Goal: Find specific page/section: Find specific page/section

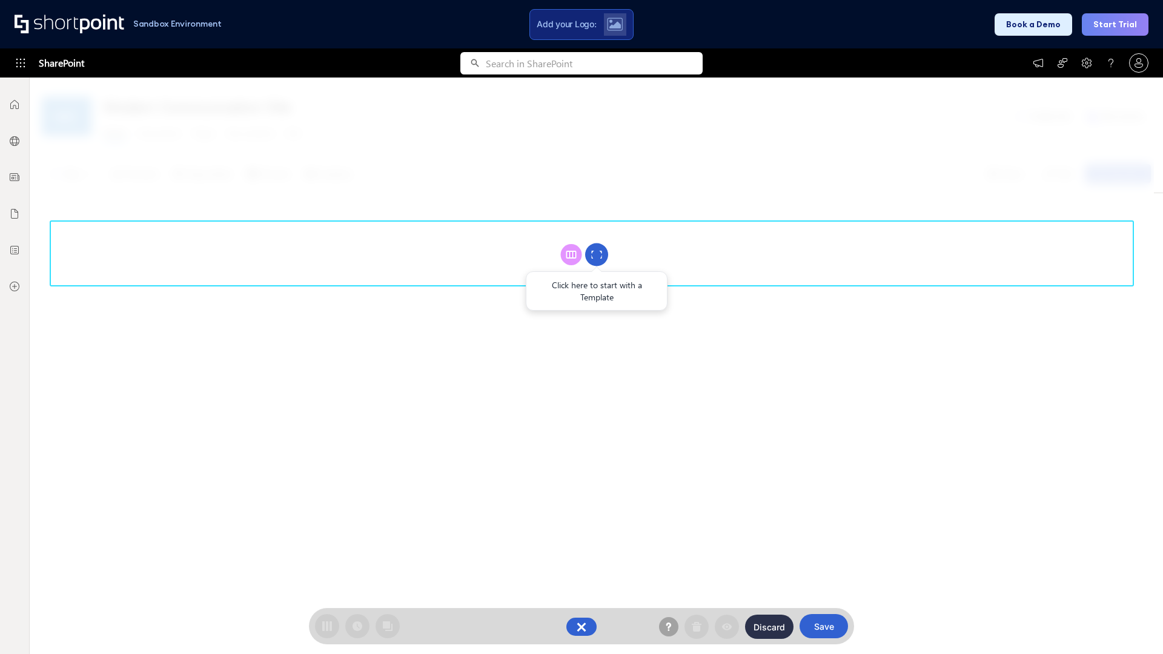
click at [597, 255] on circle at bounding box center [596, 255] width 23 height 23
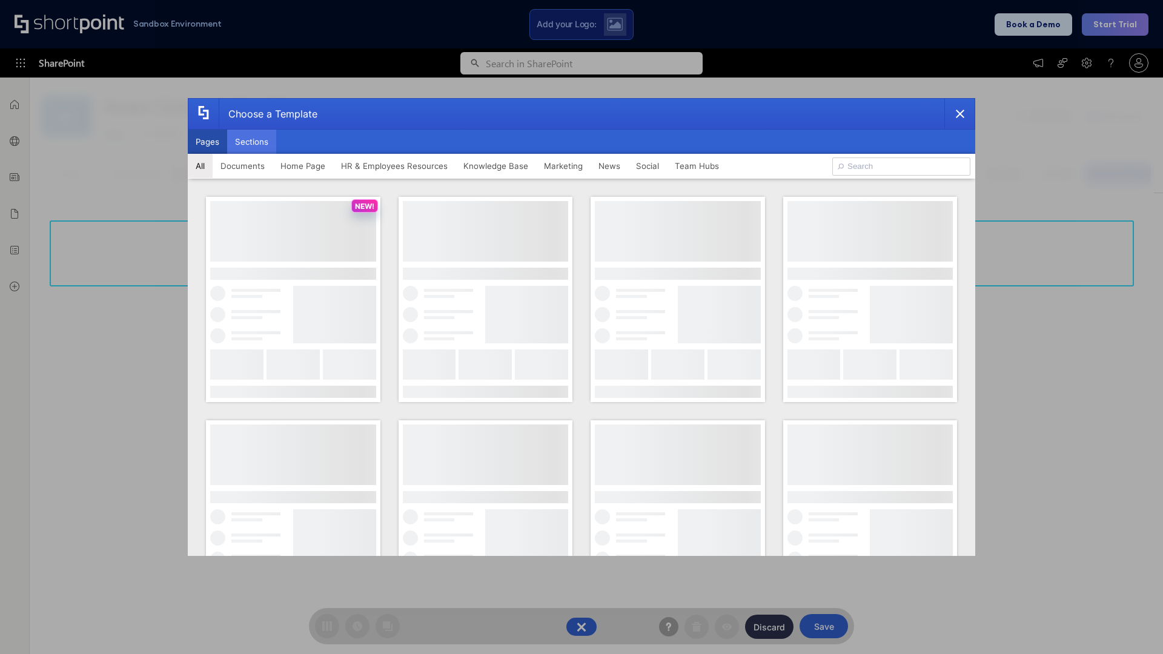
click at [251, 142] on button "Sections" at bounding box center [251, 142] width 49 height 24
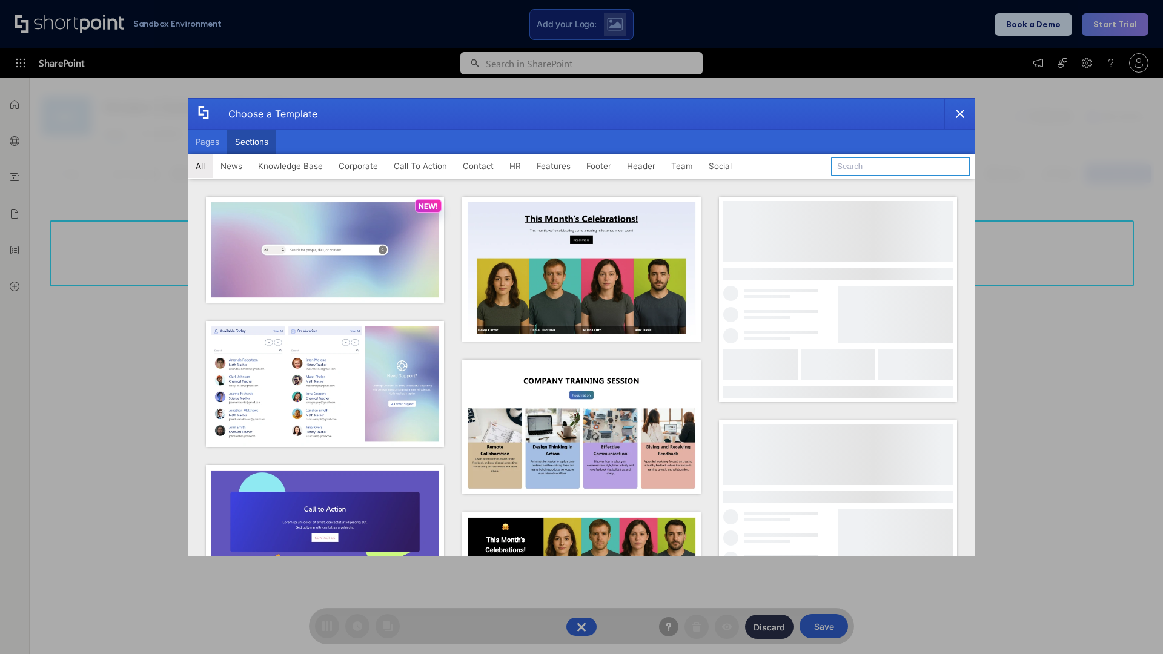
type input "Teams Kit 1"
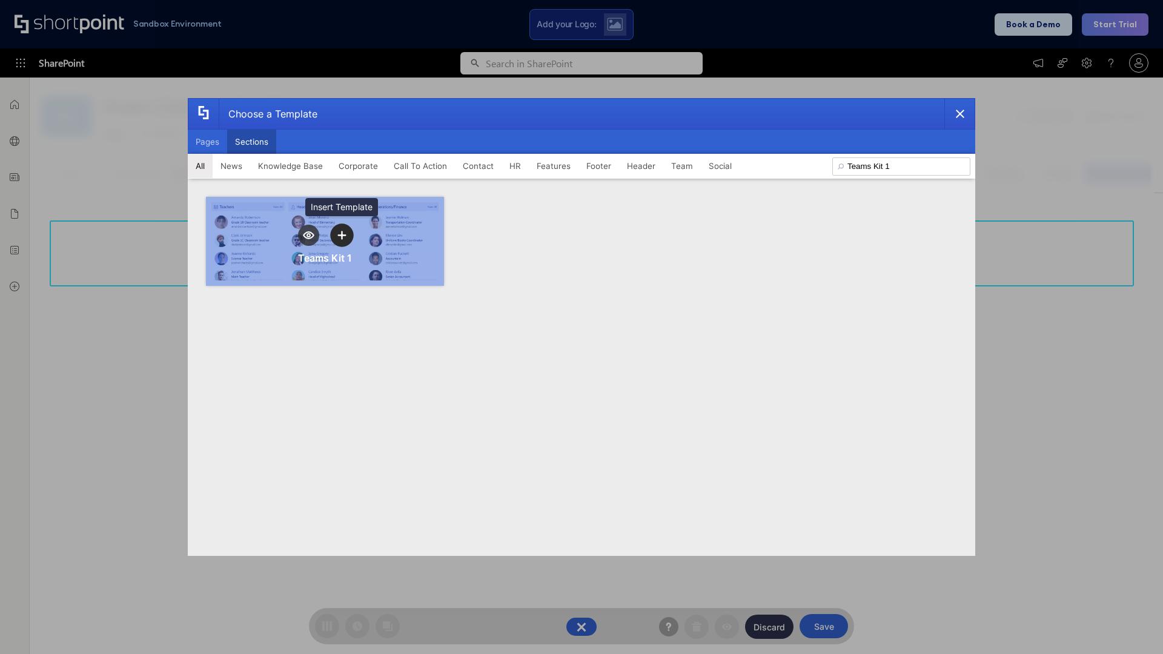
click at [342, 235] on icon "template selector" at bounding box center [342, 235] width 8 height 8
